Goal: Information Seeking & Learning: Learn about a topic

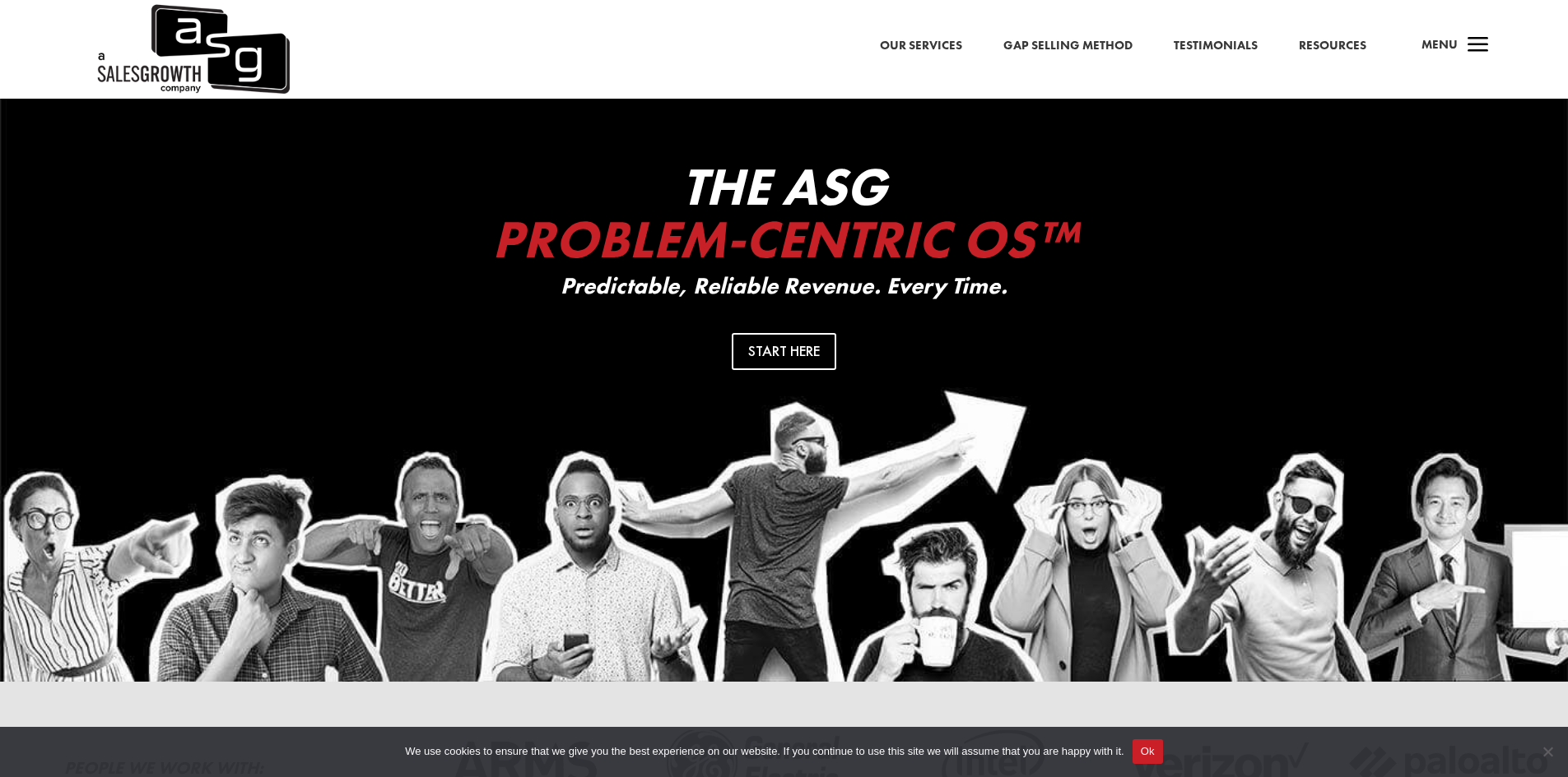
click at [925, 44] on link "Our Services" at bounding box center [921, 46] width 82 height 21
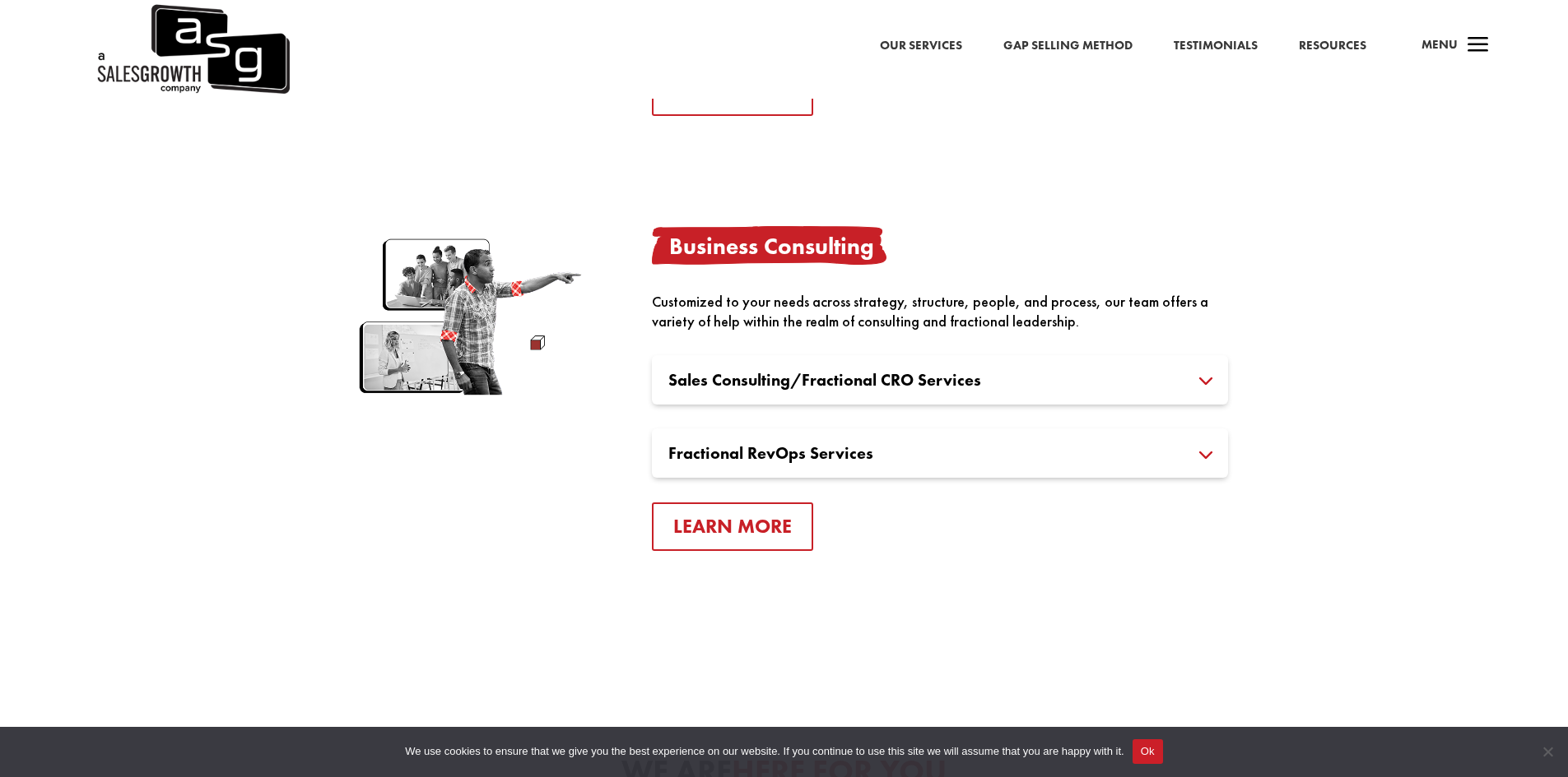
scroll to position [2879, 0]
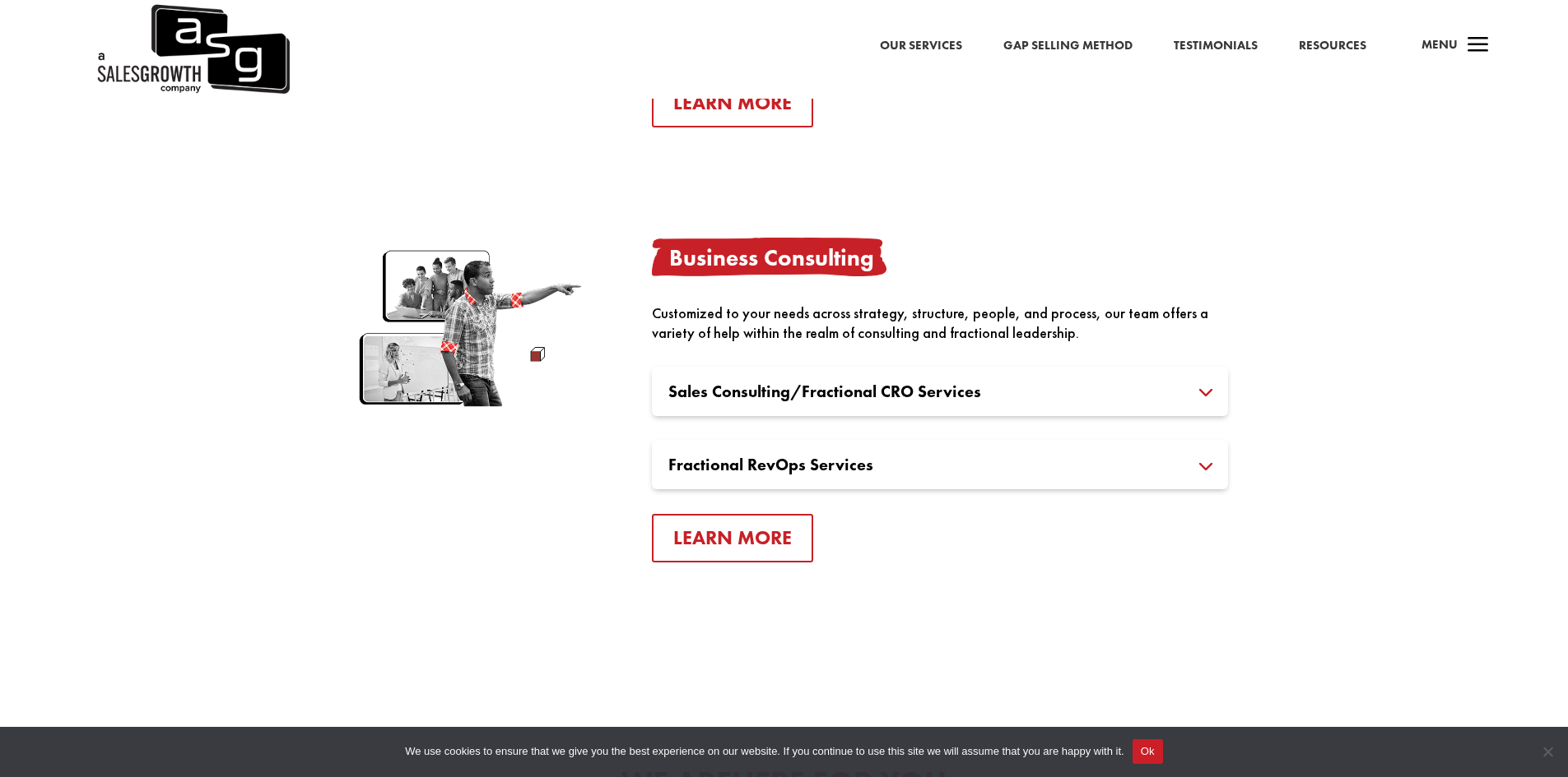
click at [777, 389] on h3 "Sales Consulting/Fractional CRO Services" at bounding box center [940, 391] width 543 height 17
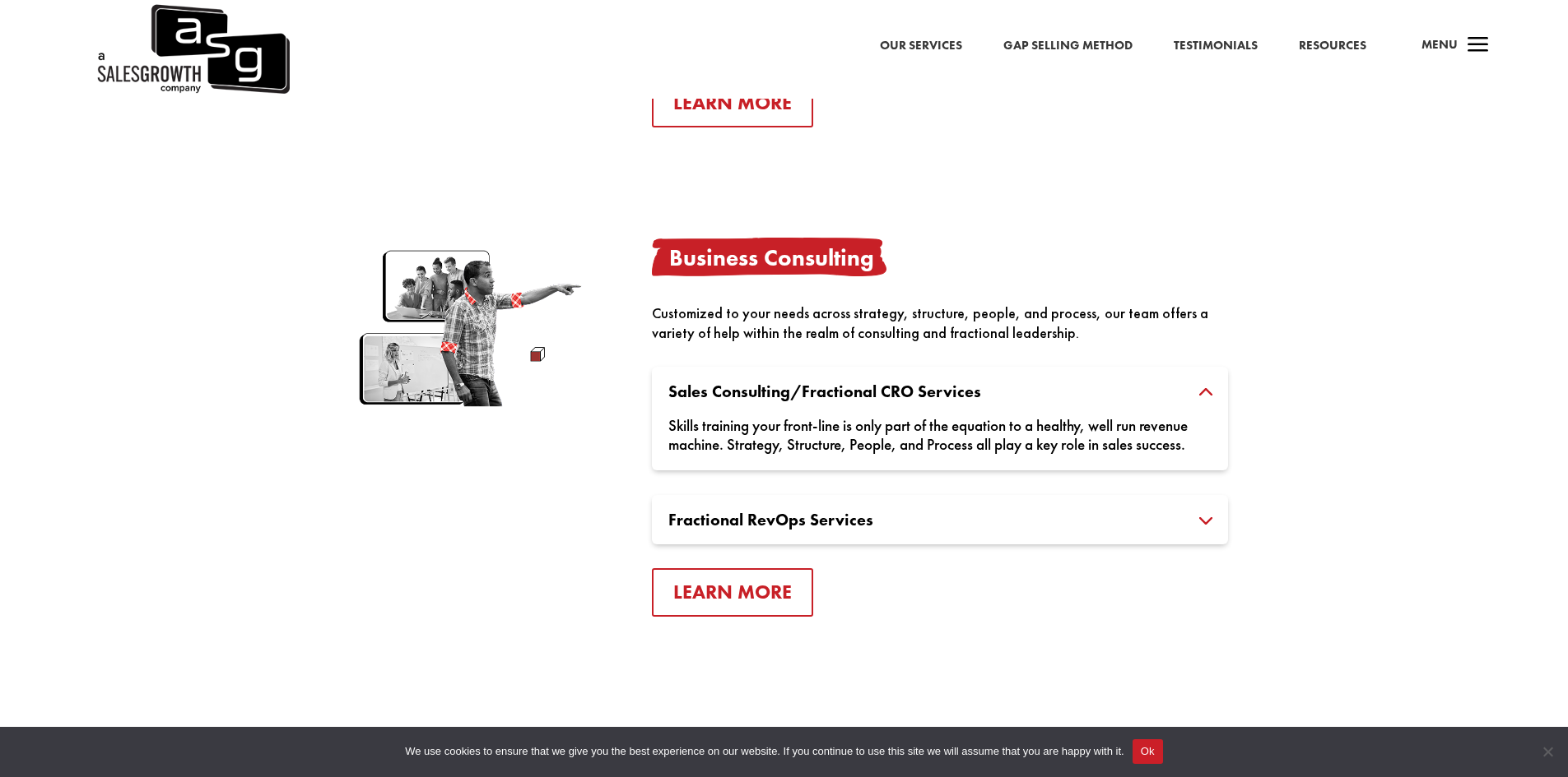
click at [780, 432] on div "Skills training your front-line is only part of the equation to a healthy, well…" at bounding box center [940, 427] width 543 height 54
click at [782, 516] on h3 "Fractional RevOps Services" at bounding box center [940, 520] width 543 height 17
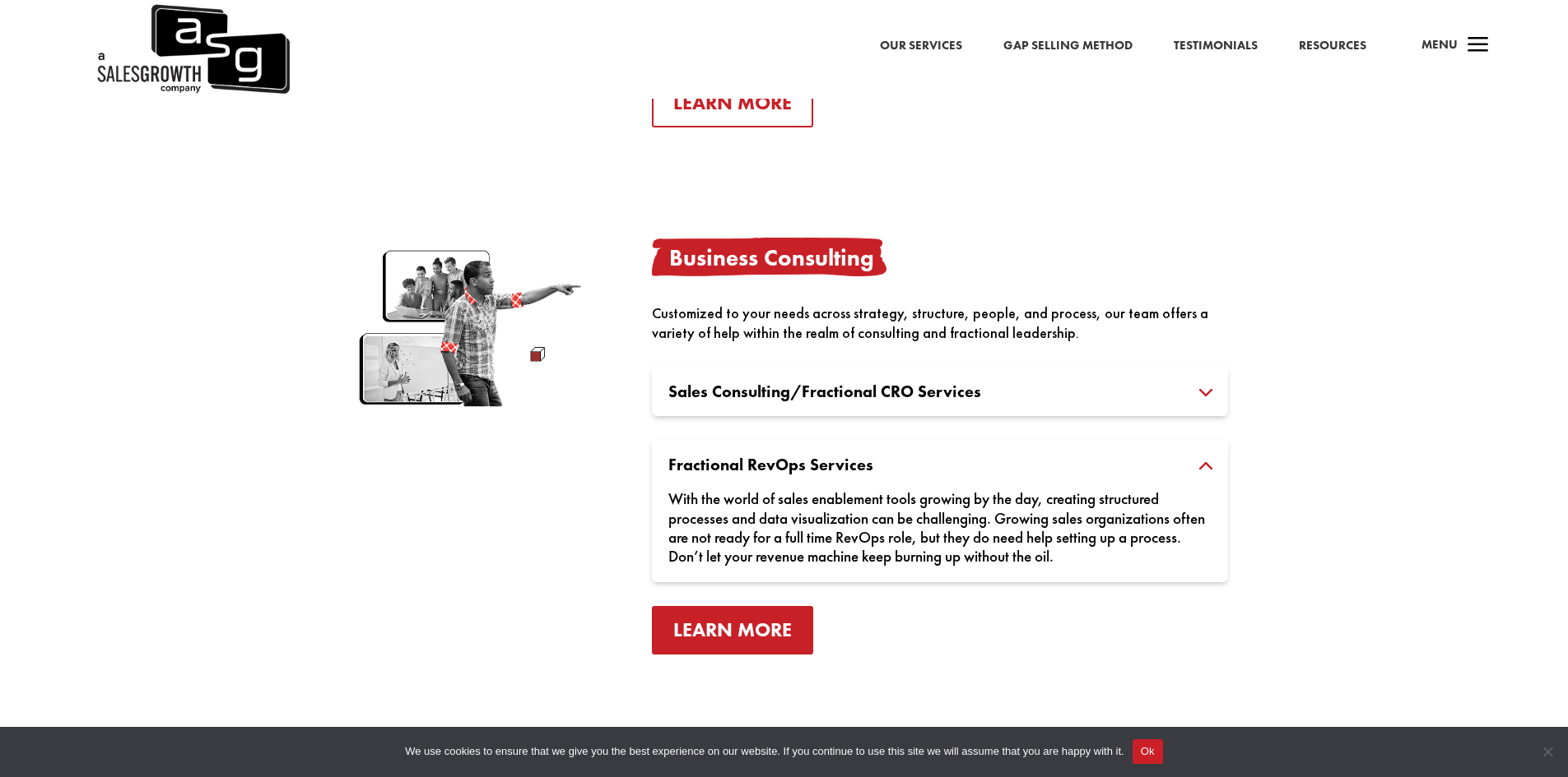
click at [750, 634] on link "Learn More" at bounding box center [732, 631] width 161 height 48
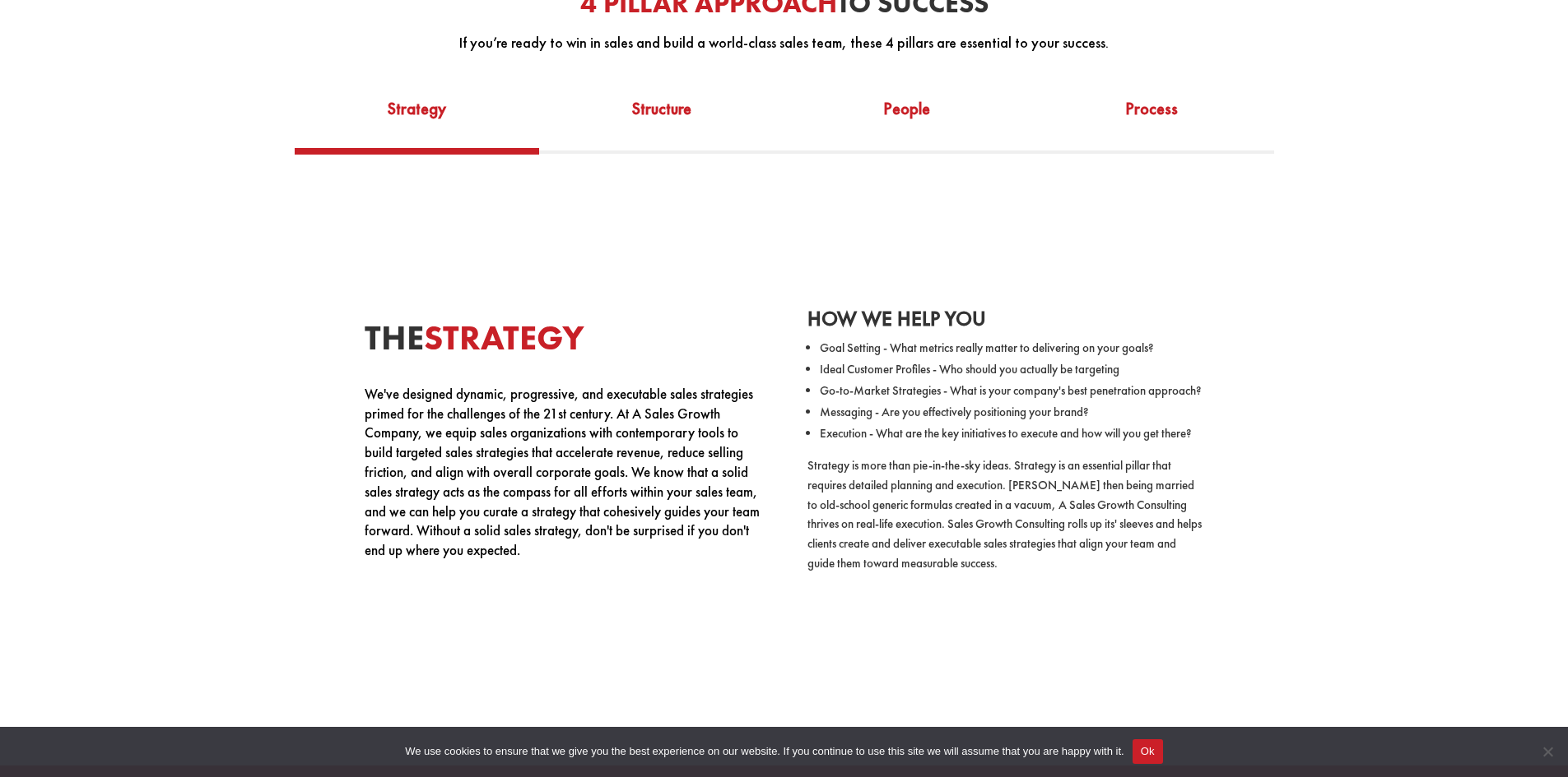
scroll to position [905, 0]
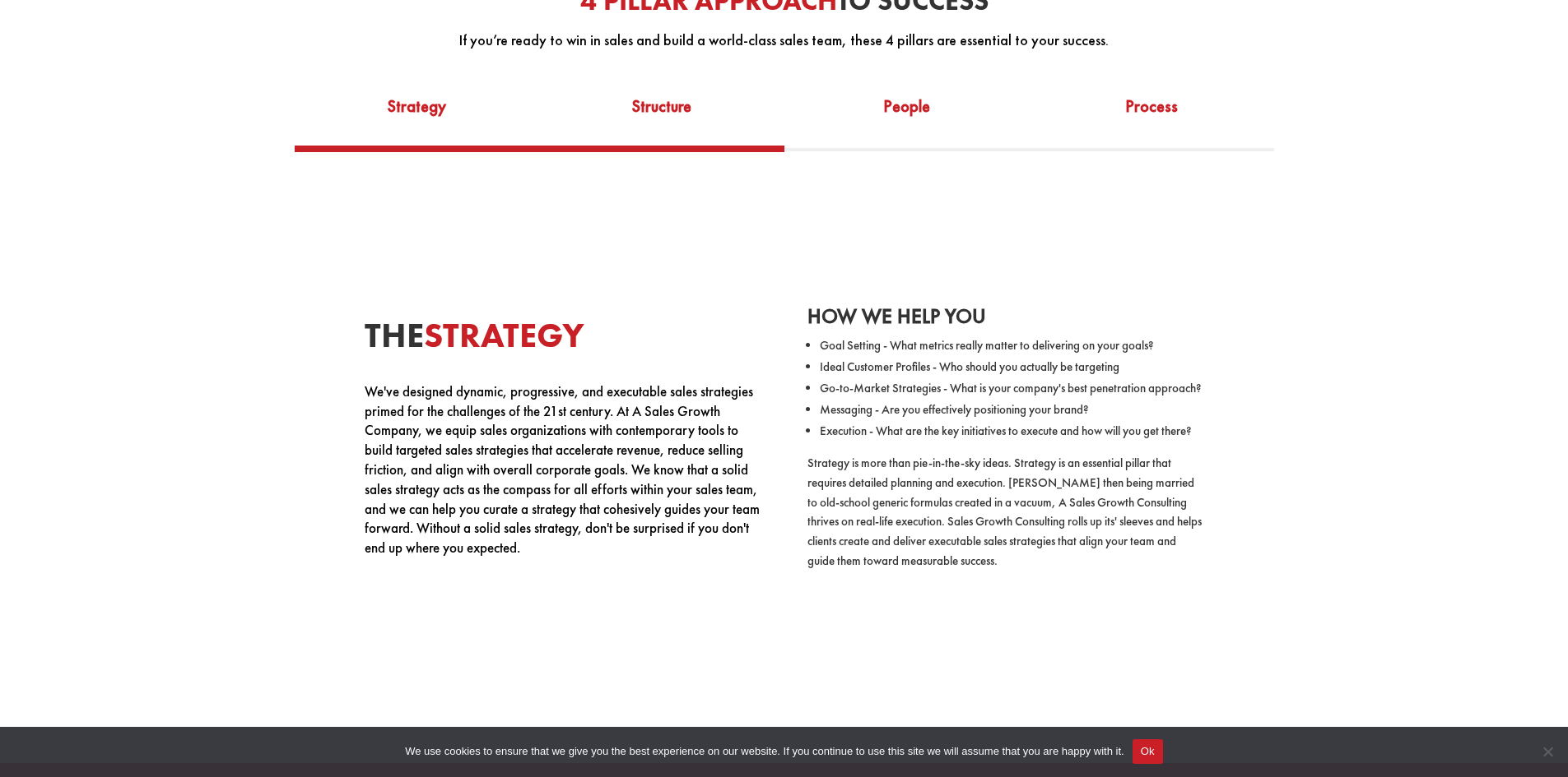
click at [657, 116] on link "Structure" at bounding box center [661, 116] width 245 height 57
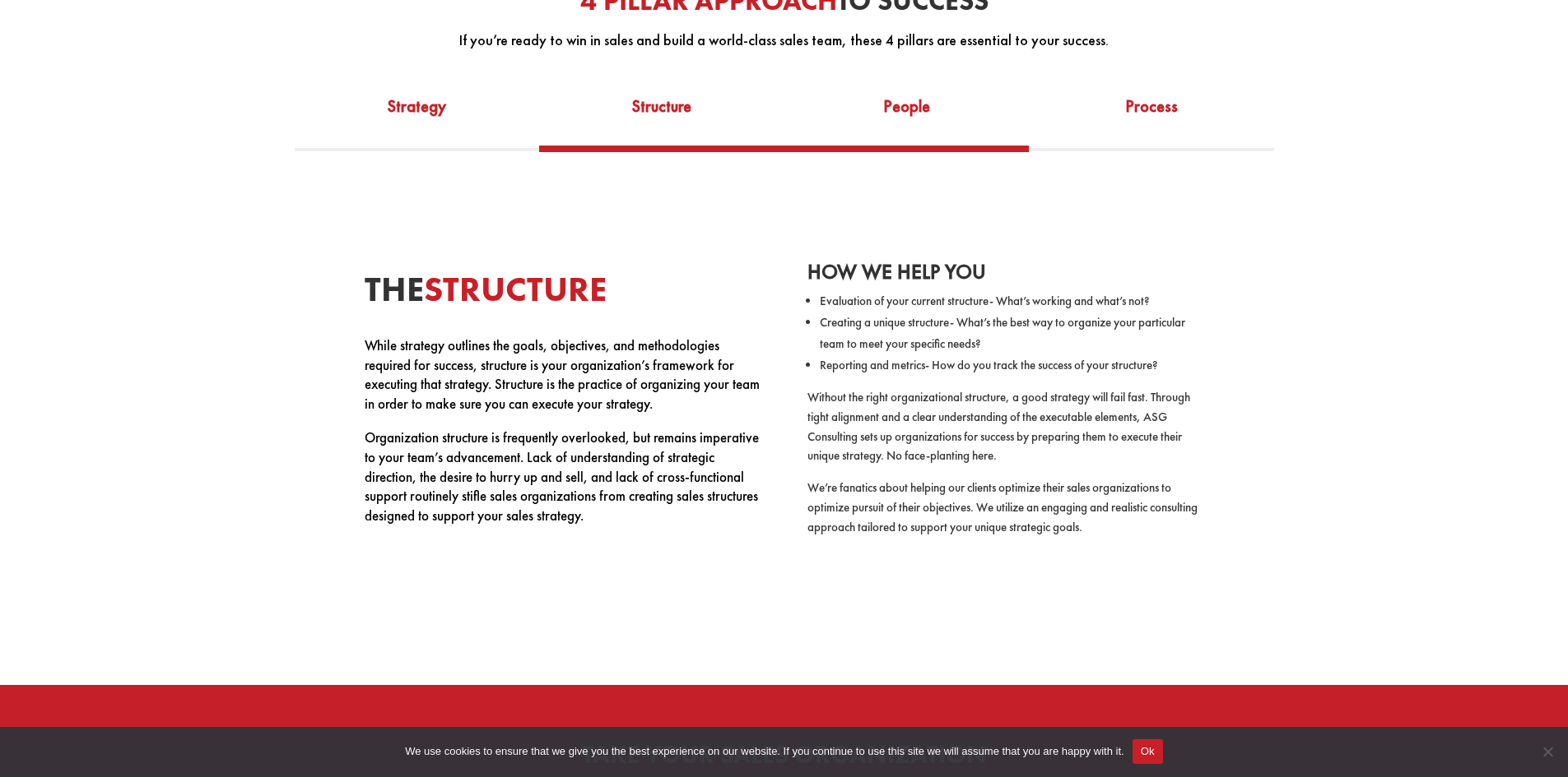
click at [915, 120] on link "People" at bounding box center [906, 116] width 245 height 57
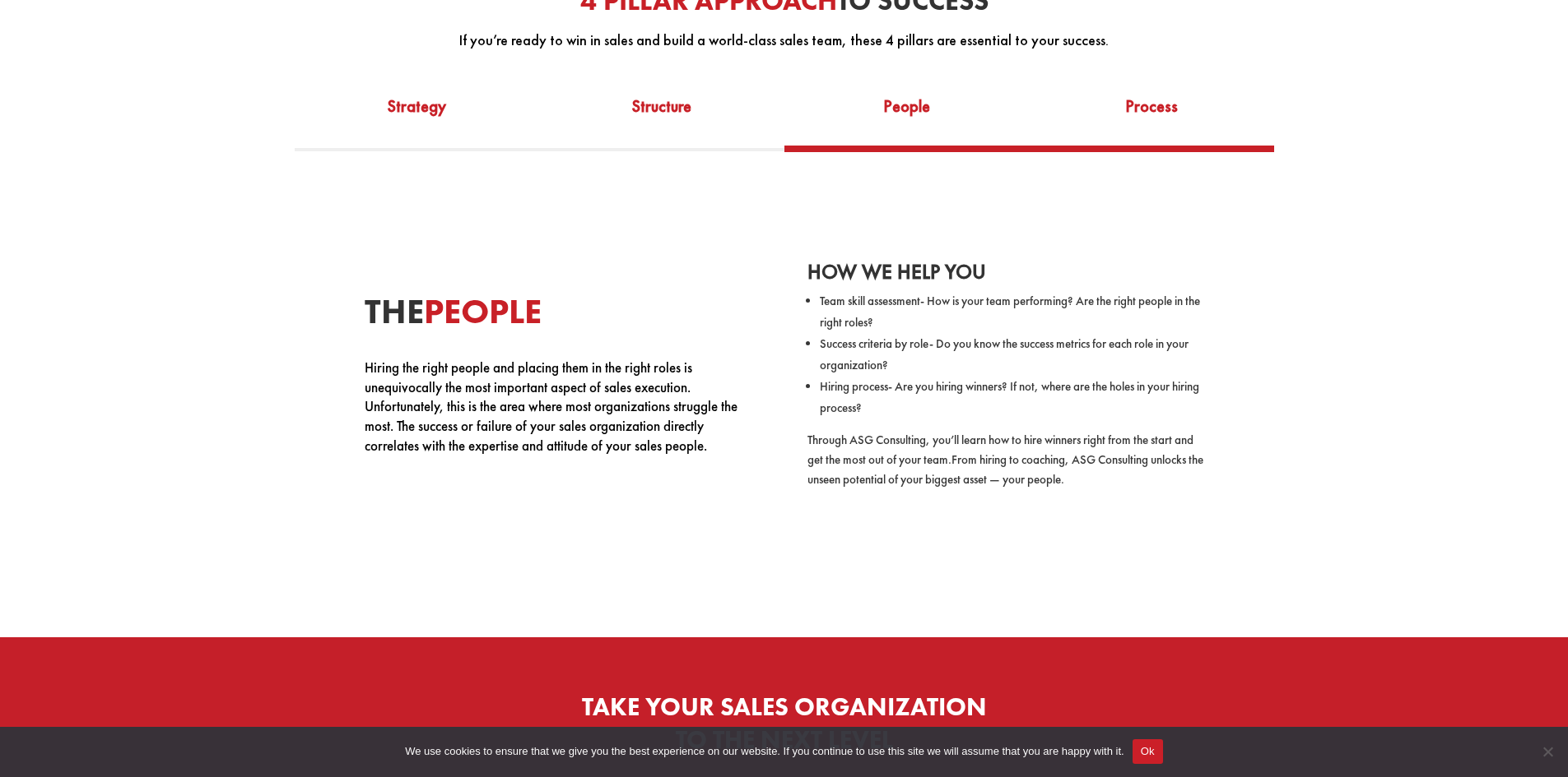
click at [1149, 118] on link "Process" at bounding box center [1151, 116] width 245 height 57
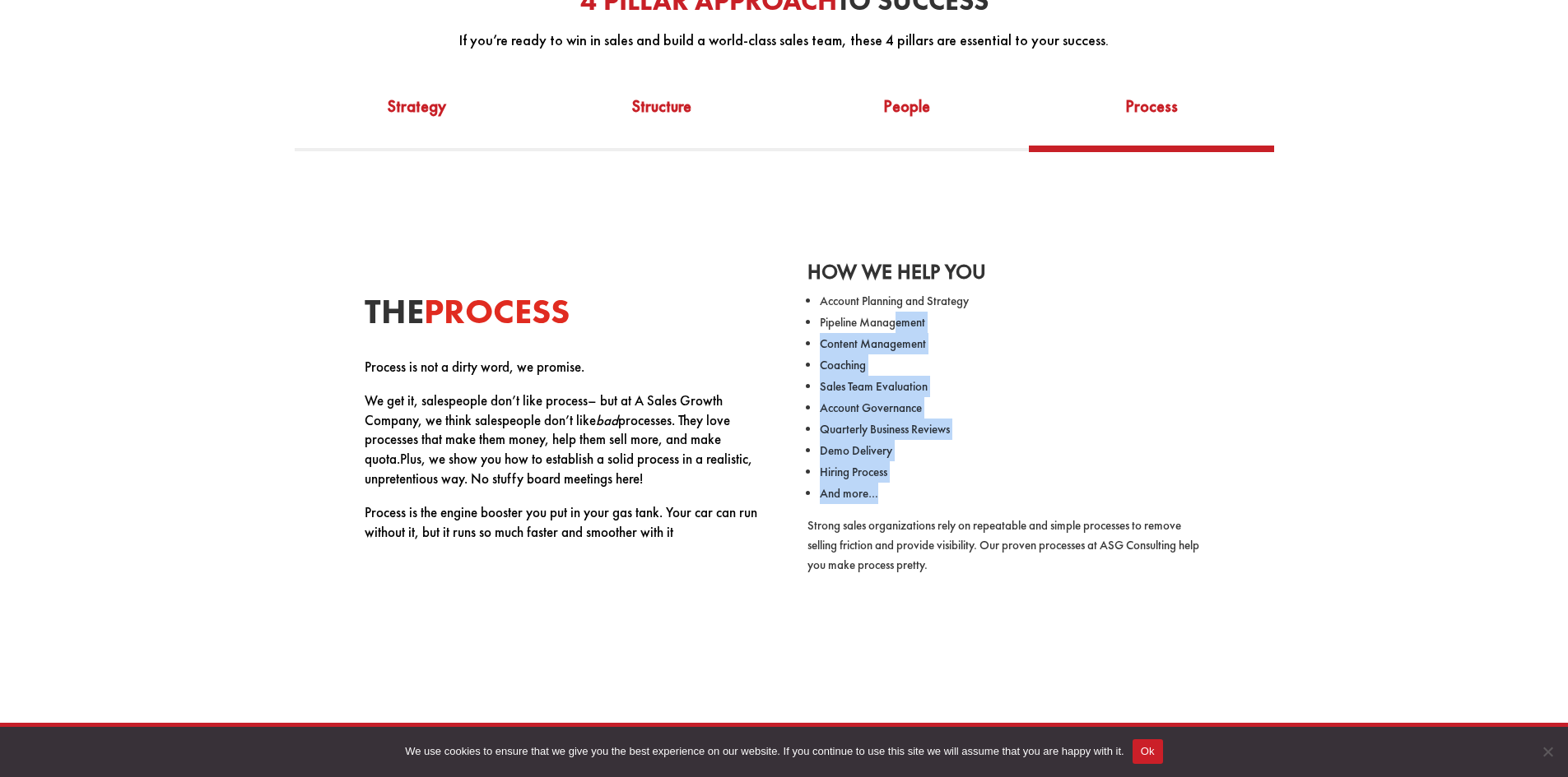
drag, startPoint x: 899, startPoint y: 328, endPoint x: 919, endPoint y: 508, distance: 181.1
click at [919, 508] on ul "Account Planning and Strategy Pipeline Management Content Management Coaching S…" at bounding box center [1005, 403] width 396 height 226
click at [929, 502] on li "And more…" at bounding box center [1011, 493] width 383 height 21
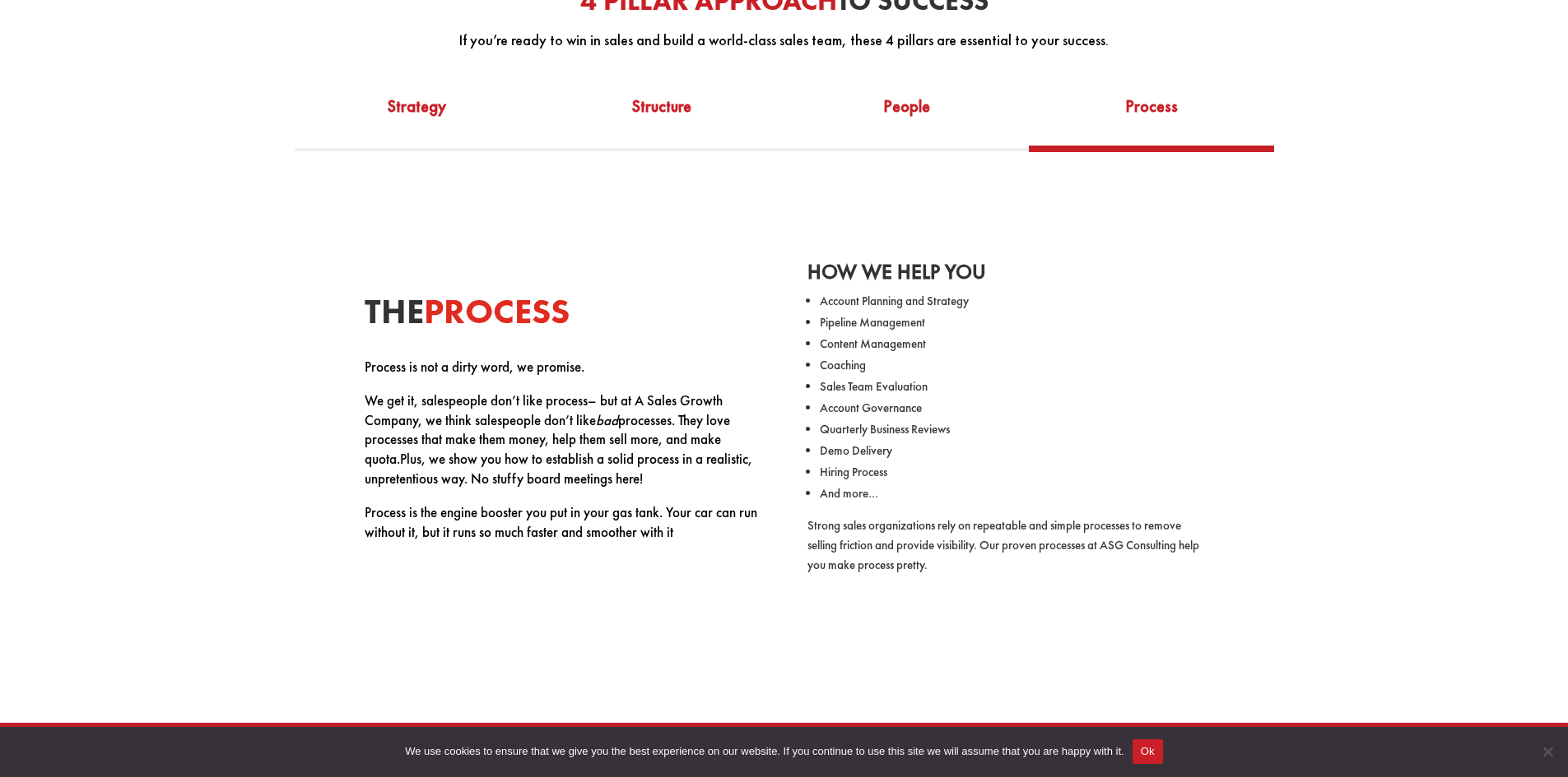
click at [433, 362] on span "Process is not a dirty word, we promise." at bounding box center [475, 366] width 220 height 18
click at [406, 114] on link "Strategy" at bounding box center [417, 116] width 245 height 57
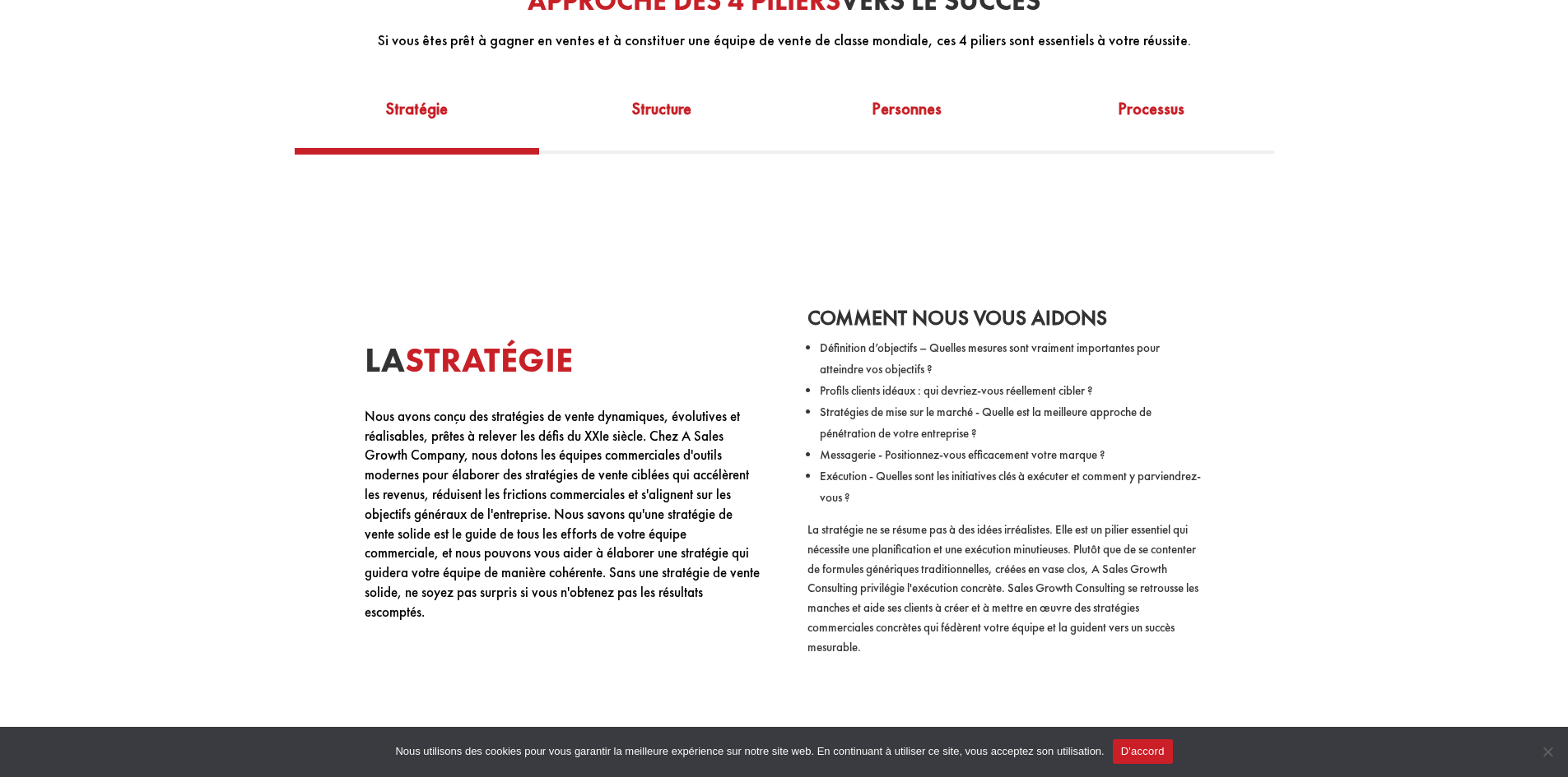
click at [624, 446] on font "Nous avons conçu des stratégies de vente dynamiques, évolutives et réalisables,…" at bounding box center [562, 514] width 395 height 214
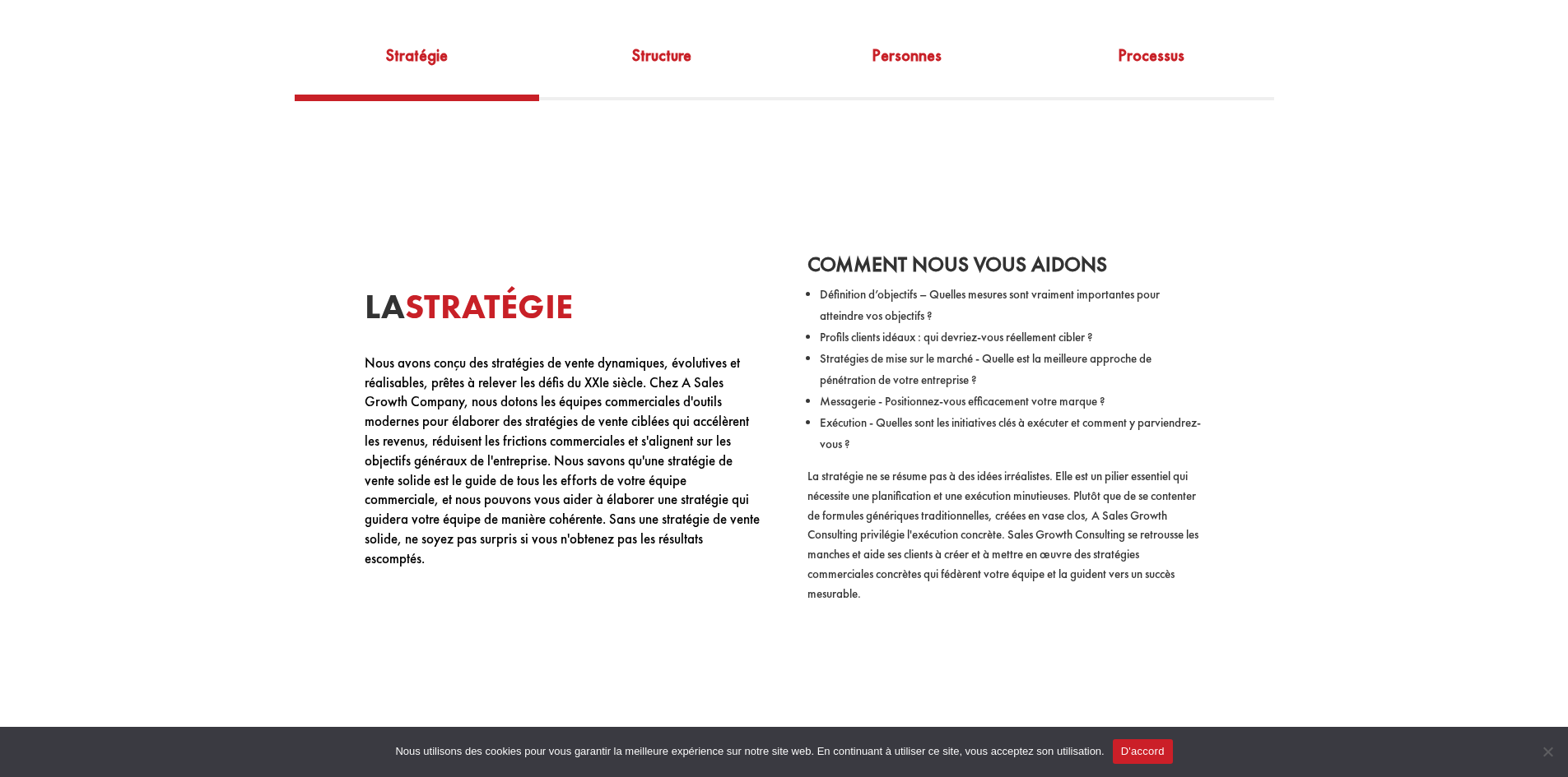
scroll to position [987, 0]
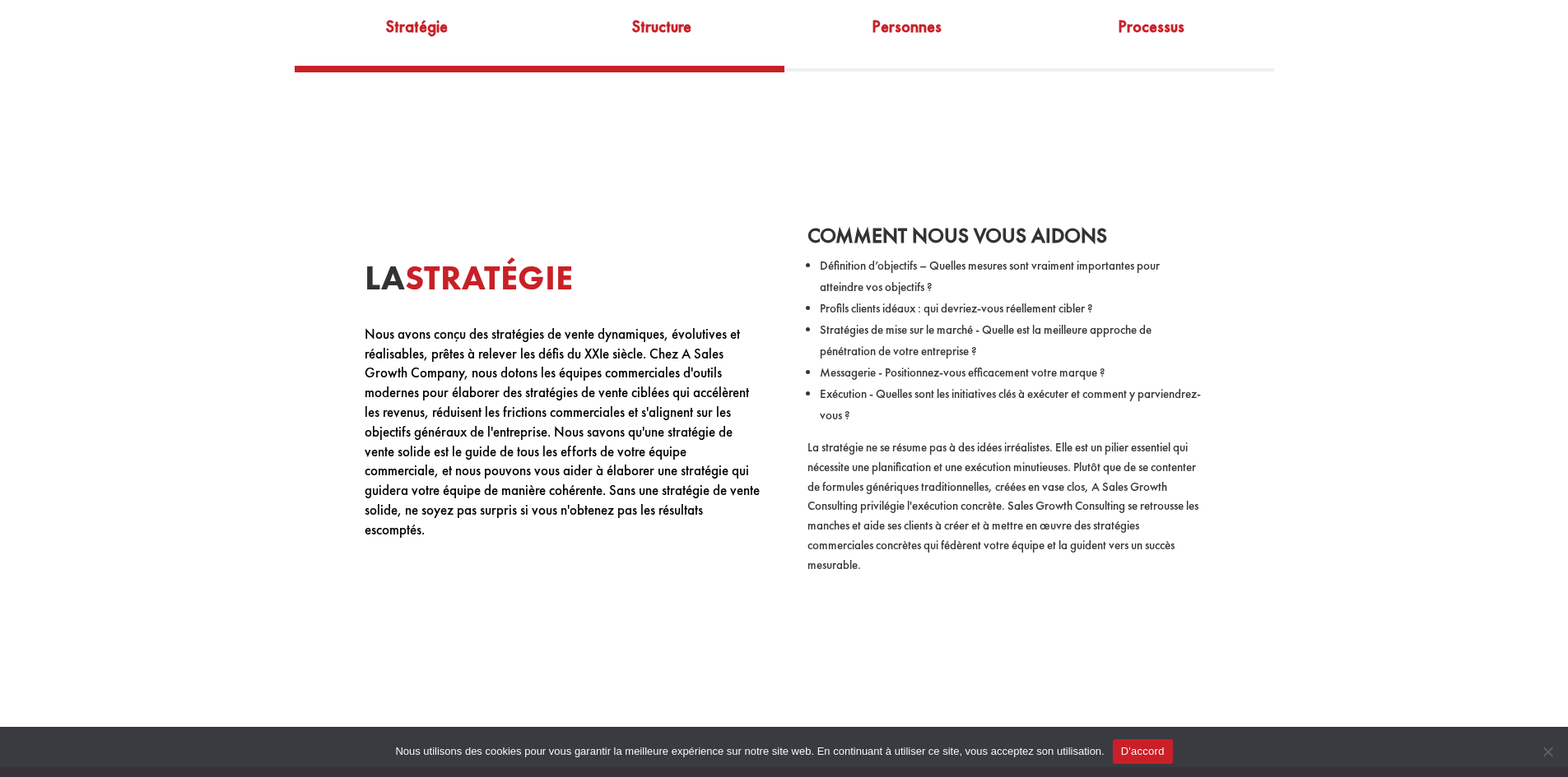
click at [657, 35] on font "Structure" at bounding box center [662, 26] width 60 height 21
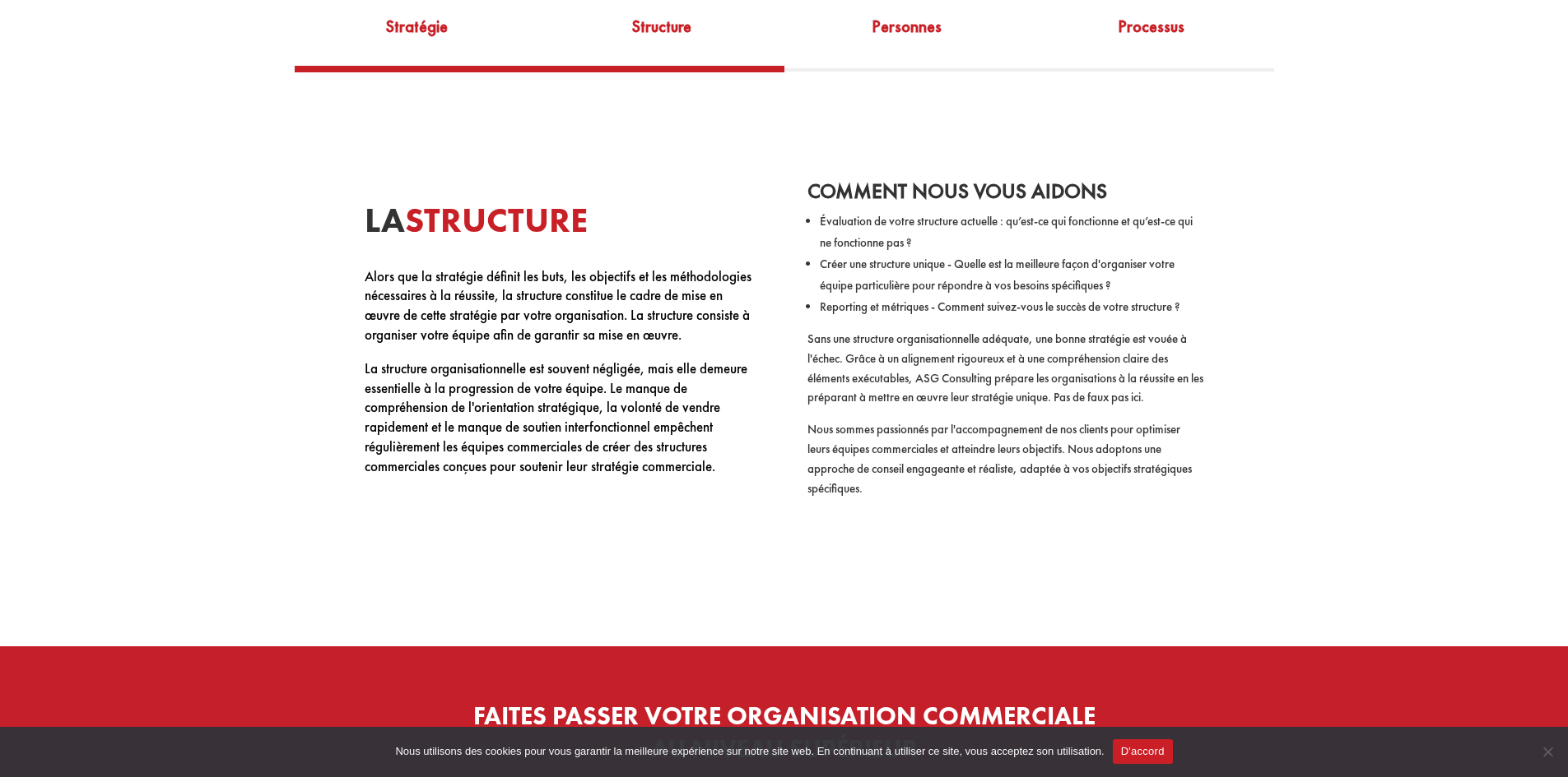
click at [445, 37] on font "Stratégie" at bounding box center [417, 26] width 62 height 21
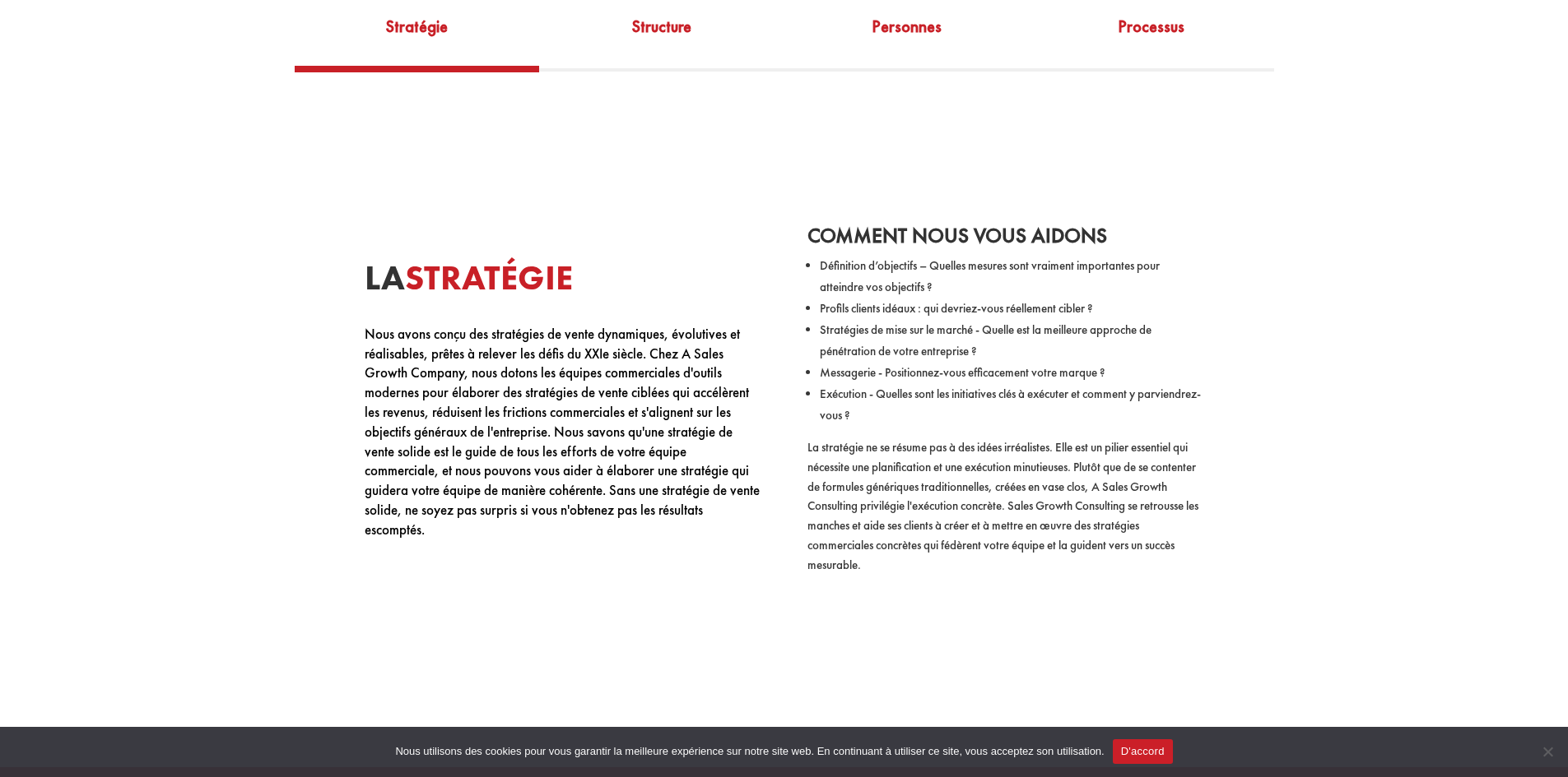
click at [886, 334] on font "Stratégies de mise sur le marché - Quelle est la meilleure approche de pénétrat…" at bounding box center [985, 340] width 332 height 38
click at [651, 27] on font "Structure" at bounding box center [662, 26] width 60 height 21
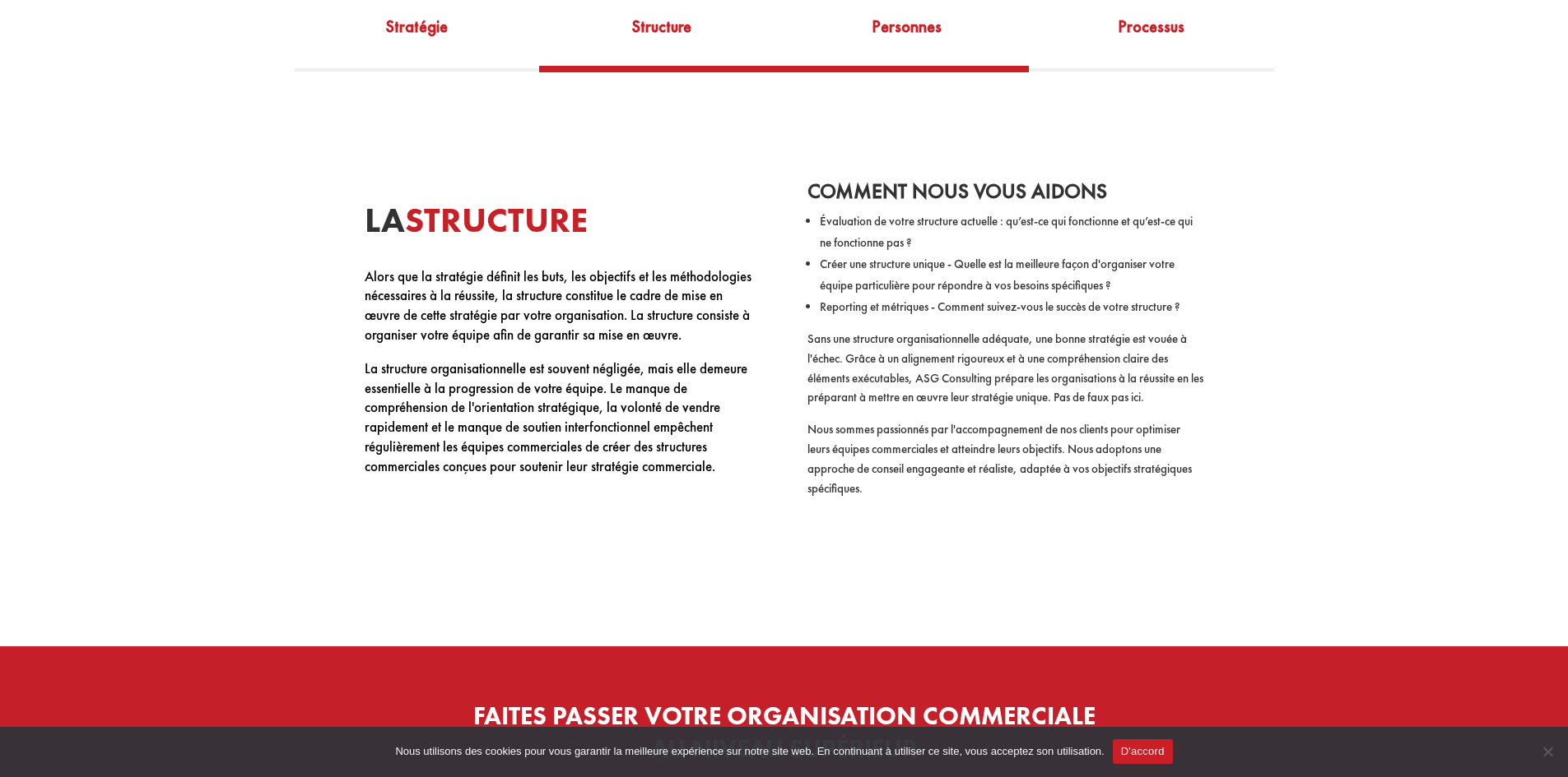
click at [904, 30] on font "Personnes" at bounding box center [906, 26] width 70 height 21
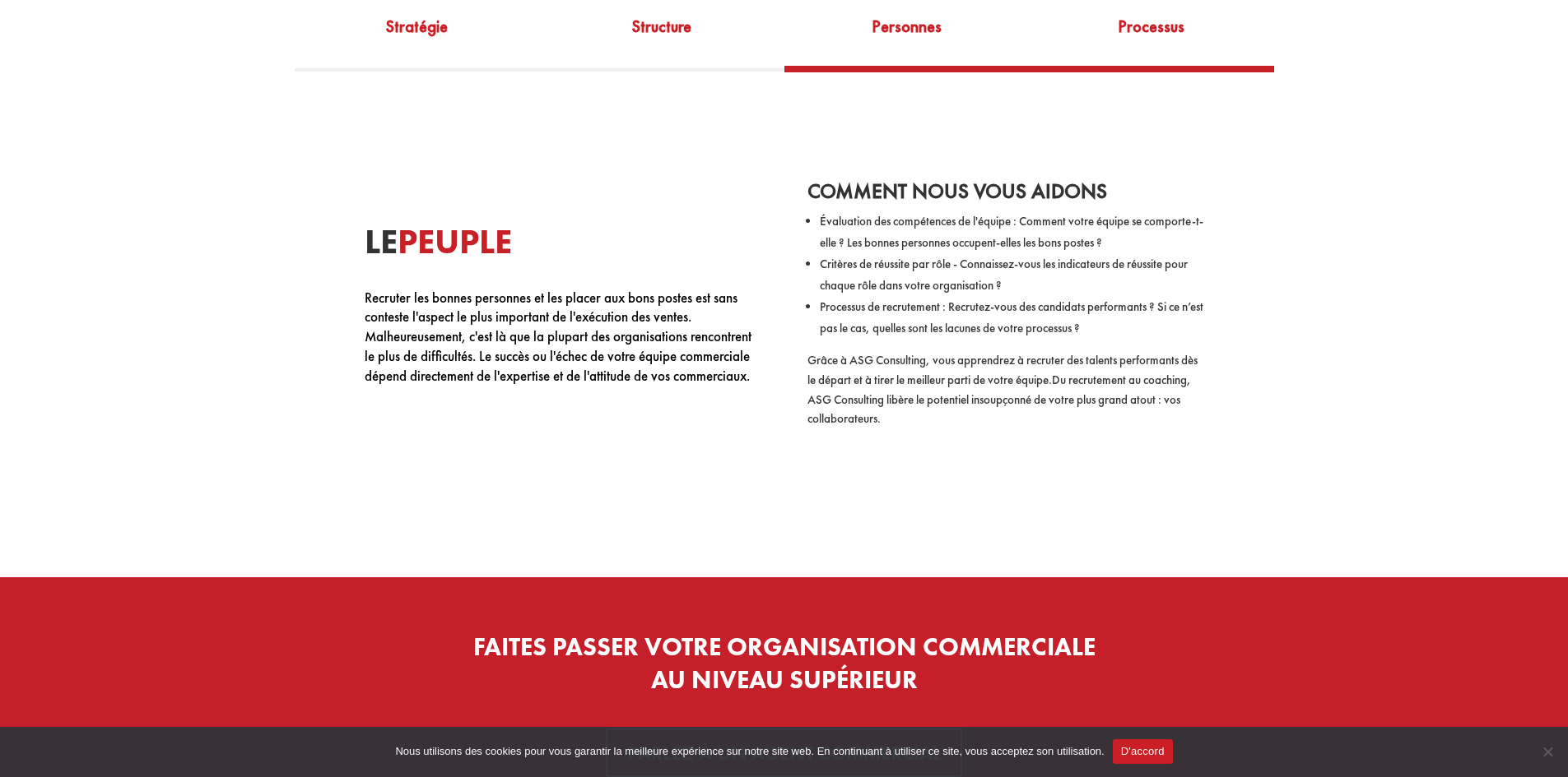
click at [1145, 37] on font "Processus" at bounding box center [1151, 26] width 67 height 21
